Goal: Complete application form

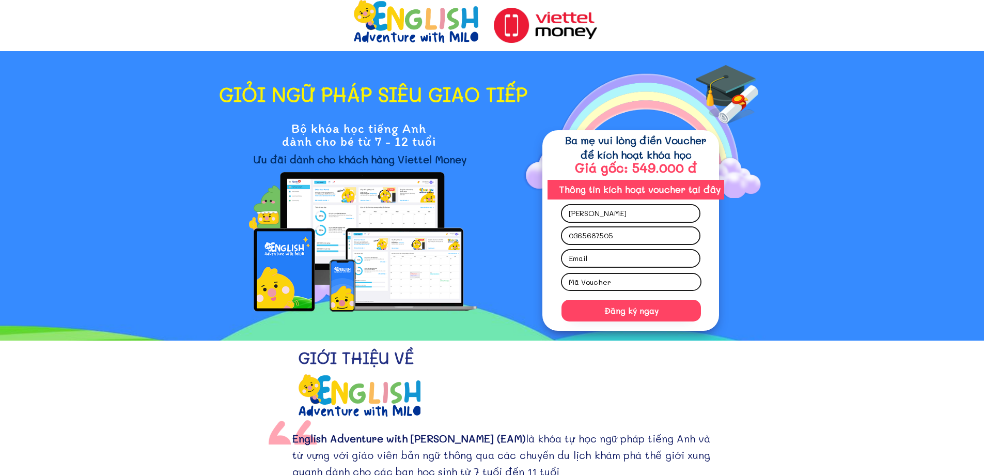
click at [627, 282] on input "text" at bounding box center [631, 282] width 130 height 16
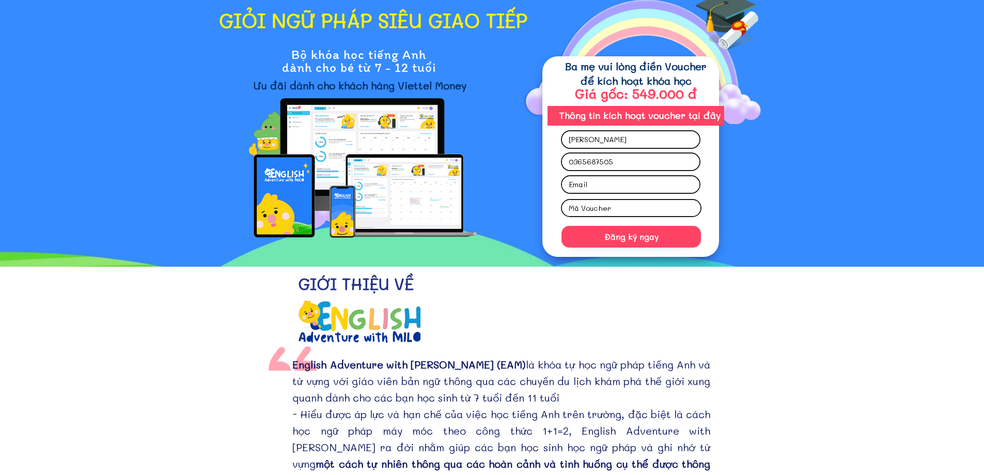
scroll to position [52, 0]
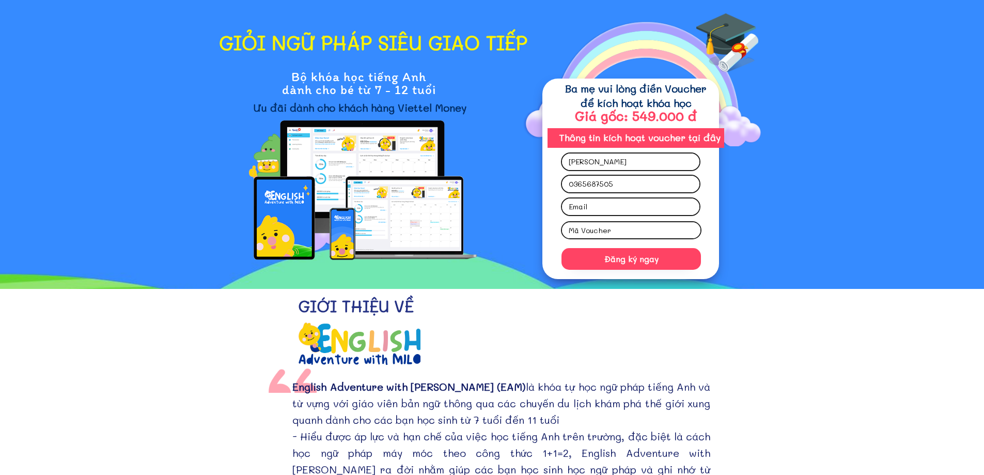
click at [599, 226] on input "text" at bounding box center [631, 230] width 130 height 16
click at [601, 207] on input "email" at bounding box center [630, 206] width 129 height 17
type input "[EMAIL_ADDRESS][DOMAIN_NAME]"
type input "[PERSON_NAME]"
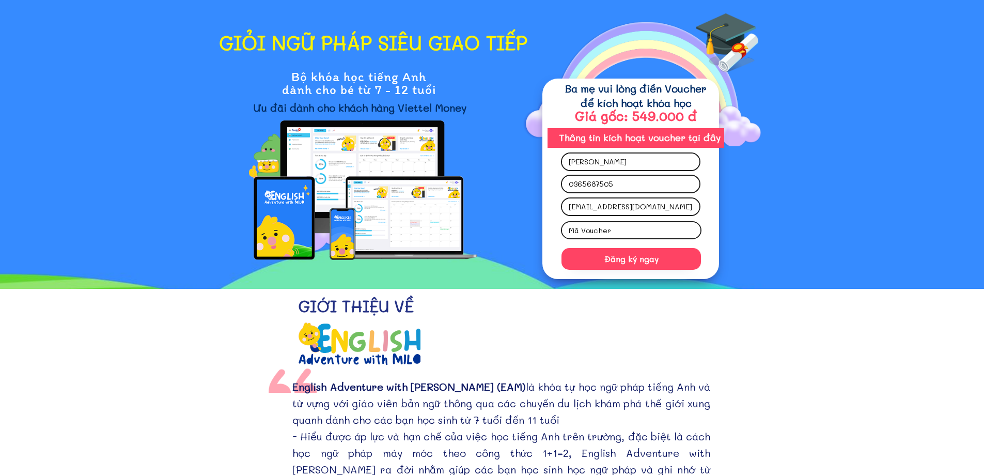
click at [632, 224] on input "text" at bounding box center [631, 230] width 130 height 16
drag, startPoint x: 640, startPoint y: 138, endPoint x: 694, endPoint y: 129, distance: 55.0
click at [694, 129] on div "Đăng ký ngay Giang Tran [EMAIL_ADDRESS][DOMAIN_NAME] 0365687505 Thông tin kích …" at bounding box center [636, 179] width 186 height 200
click at [700, 132] on h3 "Thông tin kích hoạt voucher tại đây" at bounding box center [640, 137] width 178 height 13
click at [701, 144] on h3 "Thông tin kích hoạt voucher tại đây" at bounding box center [640, 137] width 178 height 13
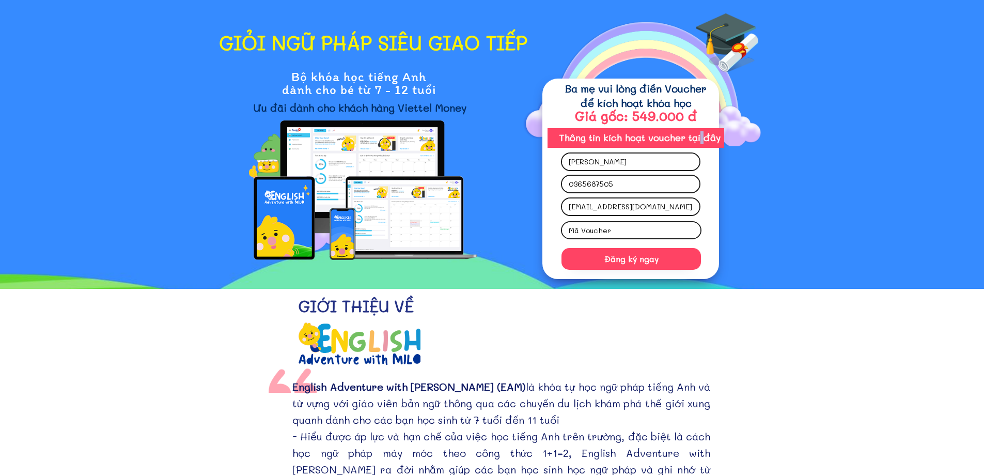
click at [701, 144] on h3 "Thông tin kích hoạt voucher tại đây" at bounding box center [640, 137] width 178 height 13
click at [709, 243] on div at bounding box center [631, 179] width 177 height 200
click at [667, 235] on input "text" at bounding box center [631, 230] width 130 height 16
click at [646, 224] on input "text" at bounding box center [631, 230] width 130 height 16
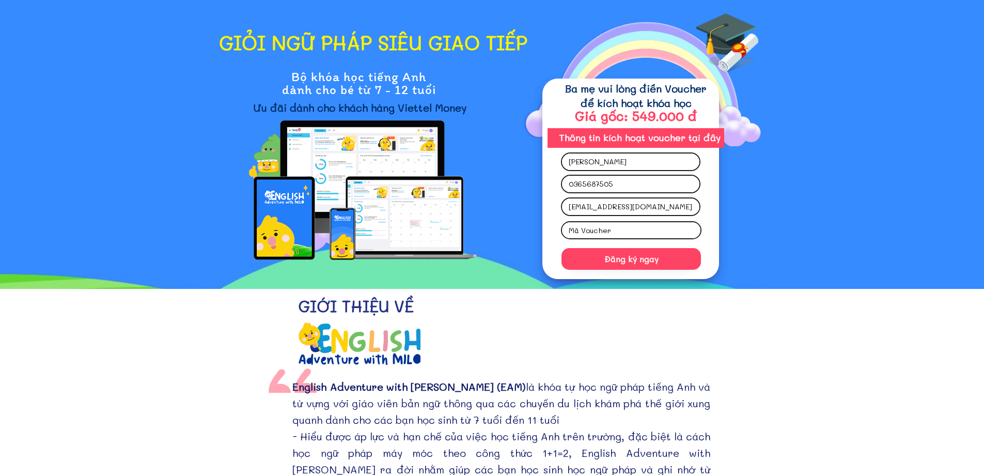
click at [647, 224] on input "text" at bounding box center [631, 230] width 130 height 16
click at [647, 227] on input "text" at bounding box center [631, 230] width 130 height 16
click at [643, 230] on input "text" at bounding box center [631, 230] width 130 height 16
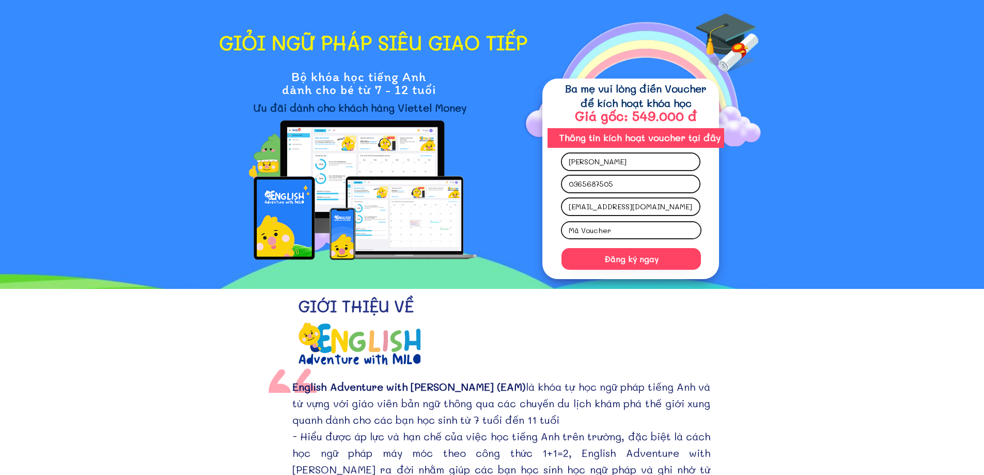
click at [645, 138] on h3 "Thông tin kích hoạt voucher tại đây" at bounding box center [640, 137] width 178 height 13
click at [631, 84] on h3 "Ba mẹ vui lòng điền Voucher để kích hoạt khóa học" at bounding box center [636, 95] width 147 height 29
click at [640, 94] on h3 "Ba mẹ vui lòng điền Voucher để kích hoạt khóa học" at bounding box center [636, 95] width 147 height 29
click at [472, 373] on div "English Adventure with [PERSON_NAME] (EAM) là khóa tự học ngữ pháp tiếng Anh và…" at bounding box center [490, 439] width 442 height 142
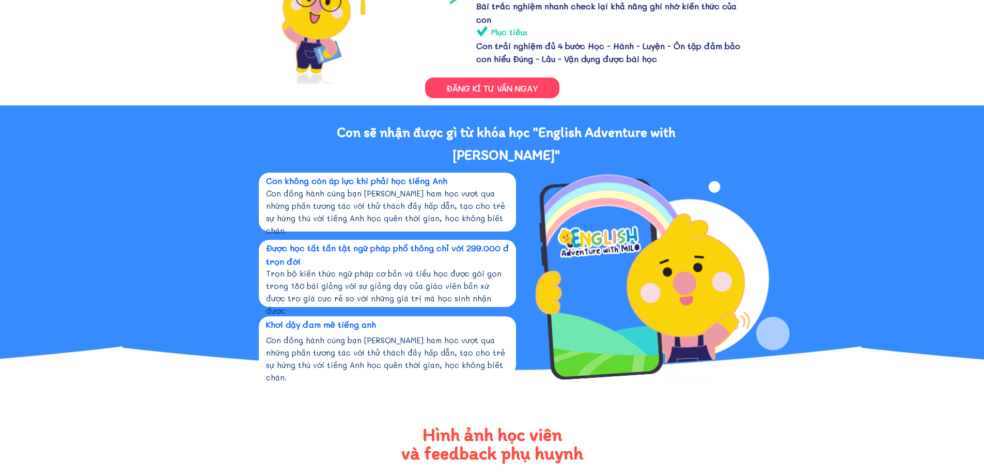
scroll to position [1165, 0]
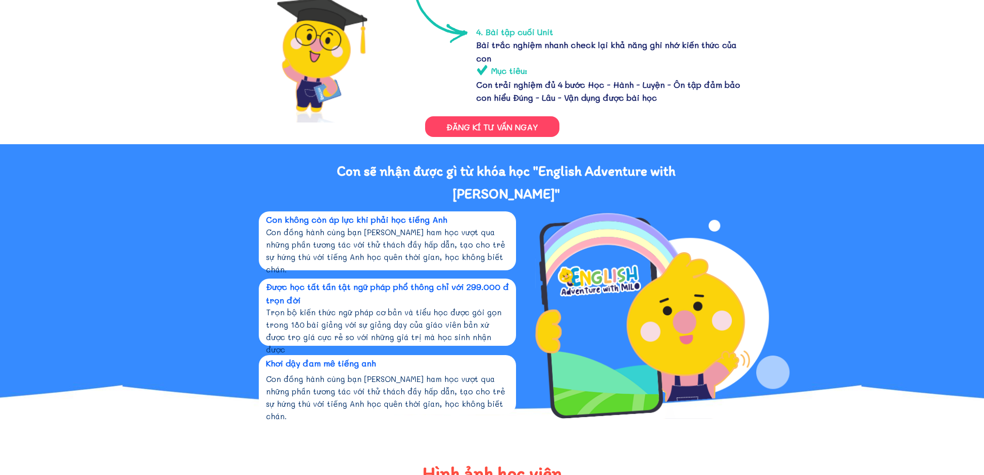
click at [522, 130] on p "ĐĂNG KÍ TƯ VẤN NGAY" at bounding box center [492, 126] width 134 height 21
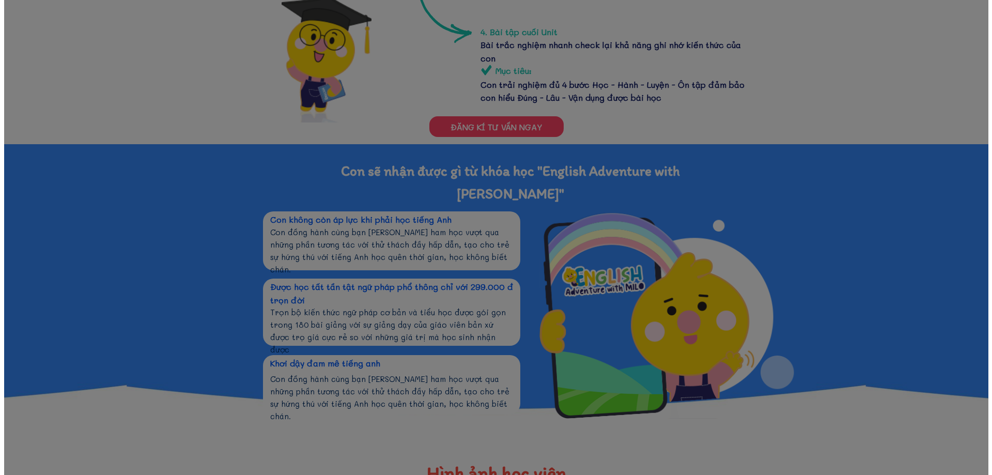
scroll to position [0, 0]
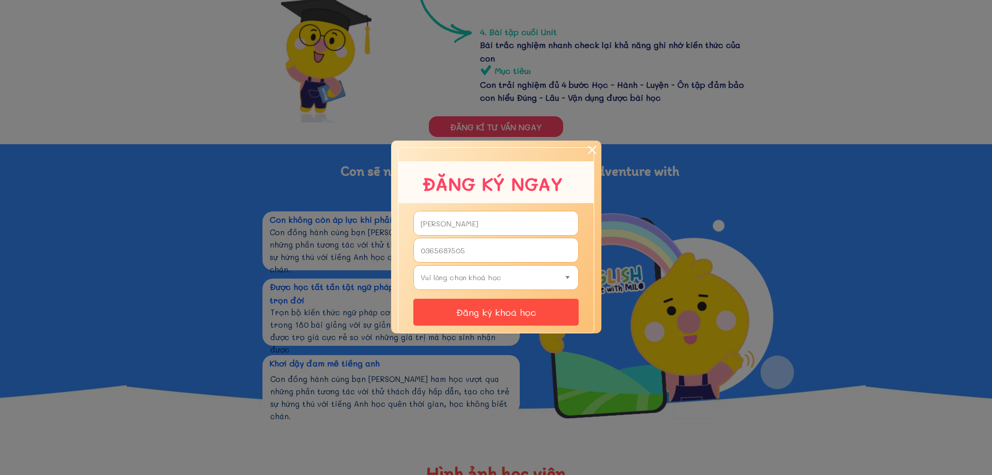
click at [493, 275] on select "Vui lòng chọn khoá học 3 Level - 549.000đ 2 Level - 459.000đ 1 Level - 299.000đ" at bounding box center [496, 278] width 156 height 24
select select "3 Level - 549.000đ"
click at [418, 266] on select "Vui lòng chọn khoá học 3 Level - 549.000đ 2 Level - 459.000đ 1 Level - 299.000đ" at bounding box center [496, 278] width 156 height 24
click at [535, 286] on select "Vui lòng chọn khoá học 3 Level - 549.000đ 2 Level - 459.000đ 1 Level - 299.000đ" at bounding box center [496, 278] width 156 height 24
click at [520, 369] on div at bounding box center [496, 237] width 992 height 475
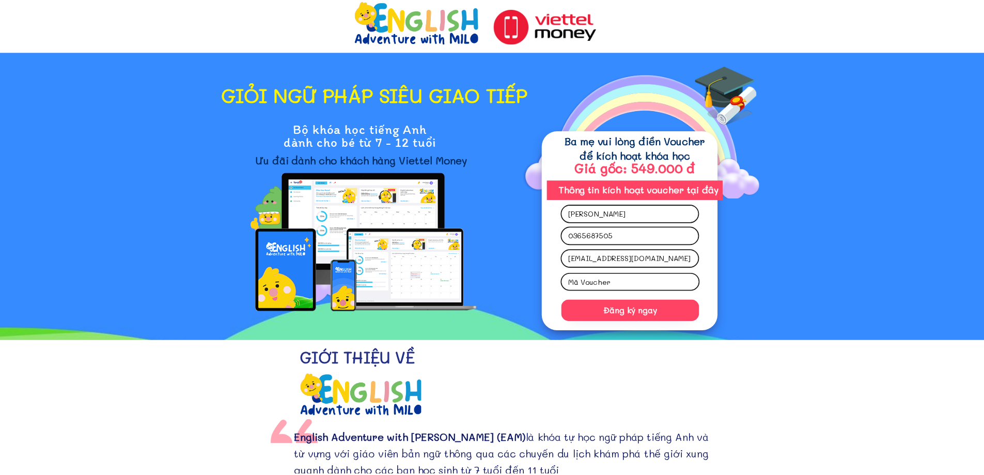
scroll to position [1165, 0]
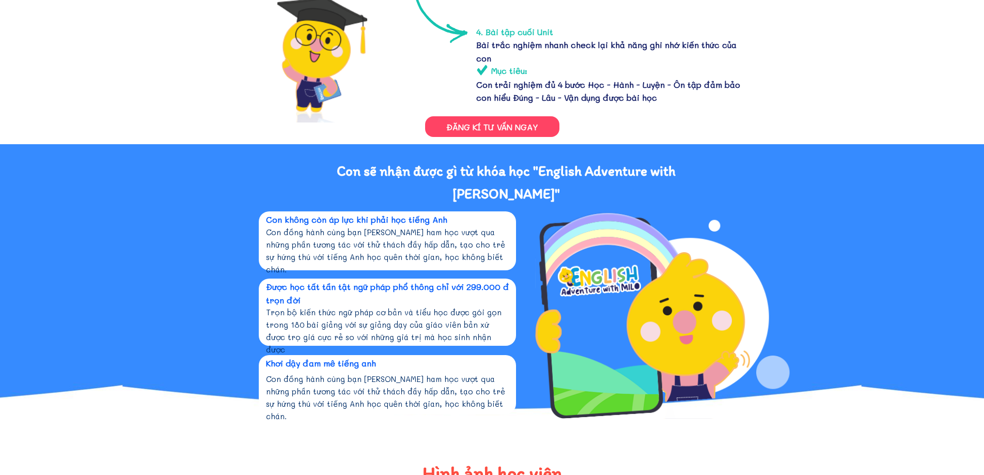
click at [516, 135] on p "ĐĂNG KÍ TƯ VẤN NGAY" at bounding box center [492, 126] width 134 height 21
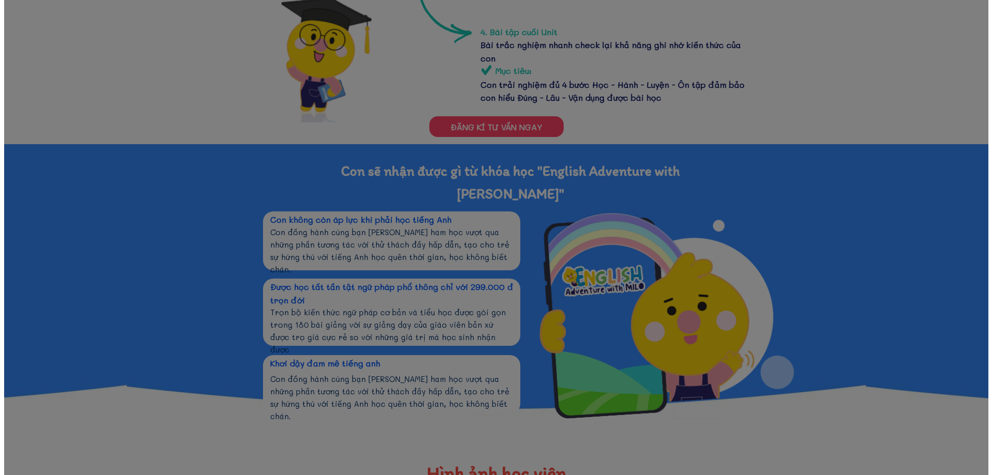
scroll to position [0, 0]
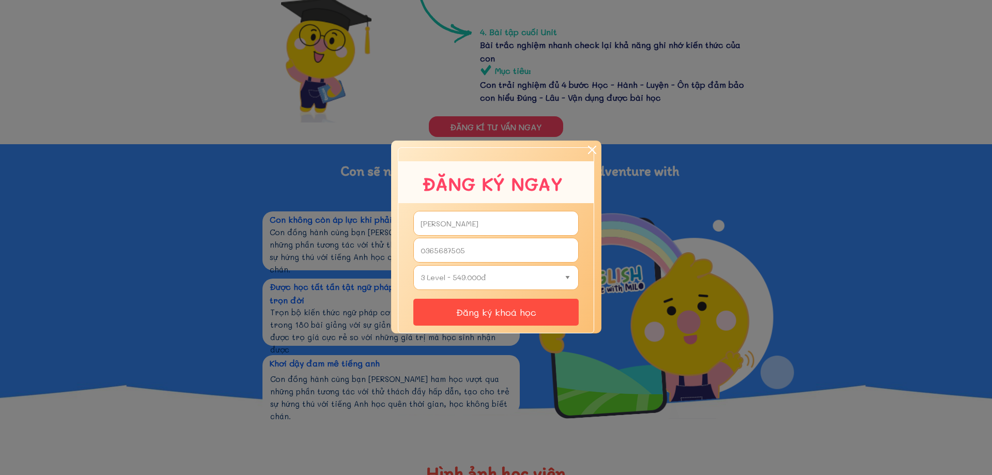
click at [521, 279] on select "Vui lòng chọn khoá học 3 Level - 549.000đ 2 Level - 459.000đ 1 Level - 299.000đ" at bounding box center [496, 278] width 156 height 24
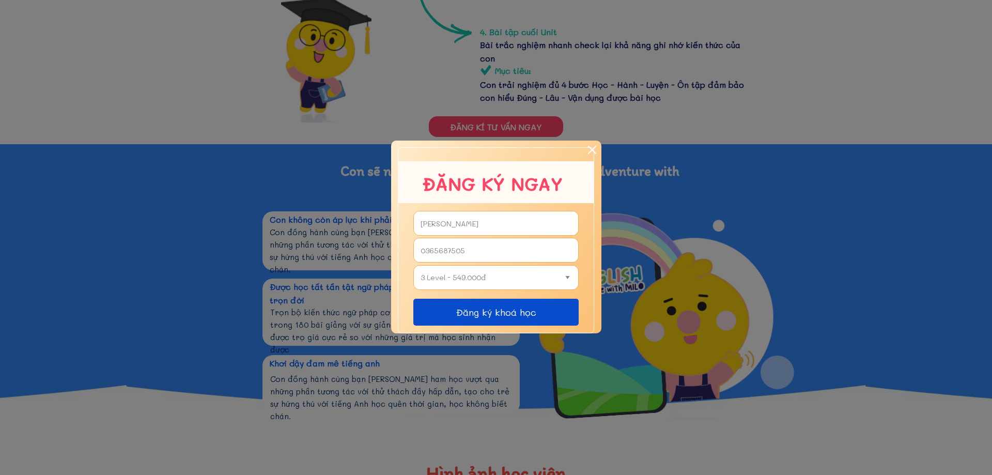
click at [530, 306] on p "Đăng ký khoá học" at bounding box center [495, 312] width 165 height 27
